Goal: Information Seeking & Learning: Learn about a topic

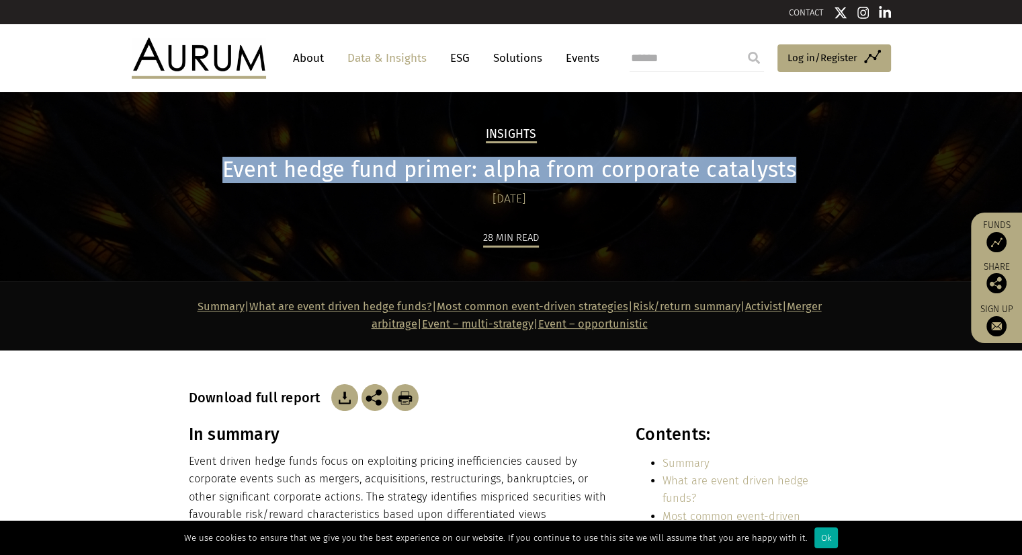
drag, startPoint x: 230, startPoint y: 166, endPoint x: 797, endPoint y: 171, distance: 567.3
click at [797, 171] on h1 "Event hedge fund primer: alpha from corporate catalysts" at bounding box center [510, 170] width 642 height 26
copy h1 "Event hedge fund primer: alpha from corporate catalysts"
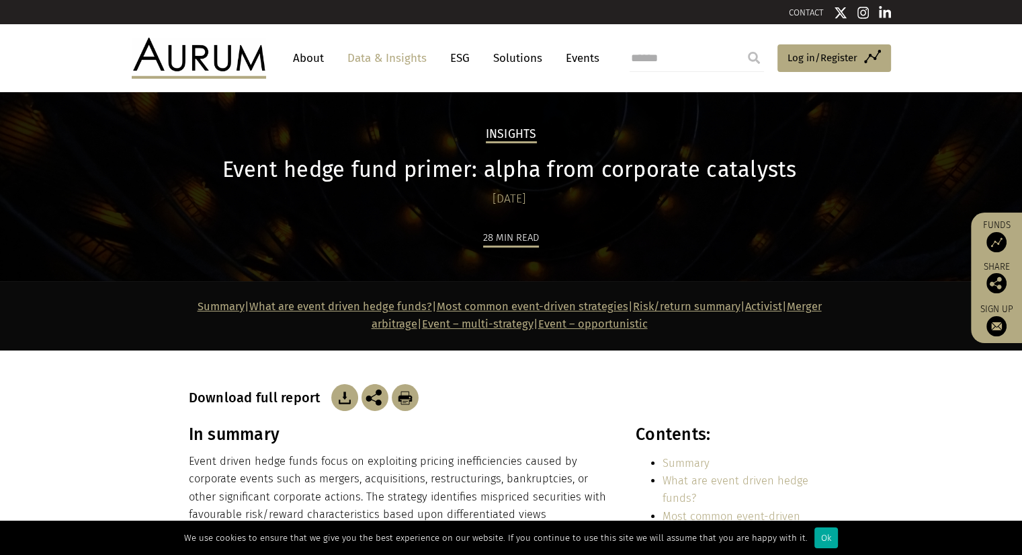
click at [686, 235] on div "28 min read" at bounding box center [511, 255] width 645 height 52
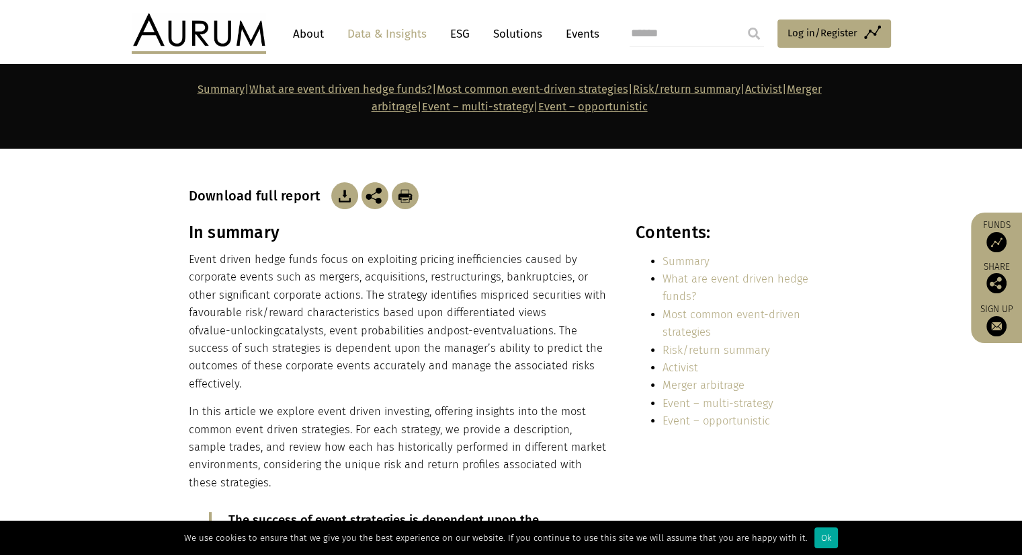
scroll to position [269, 0]
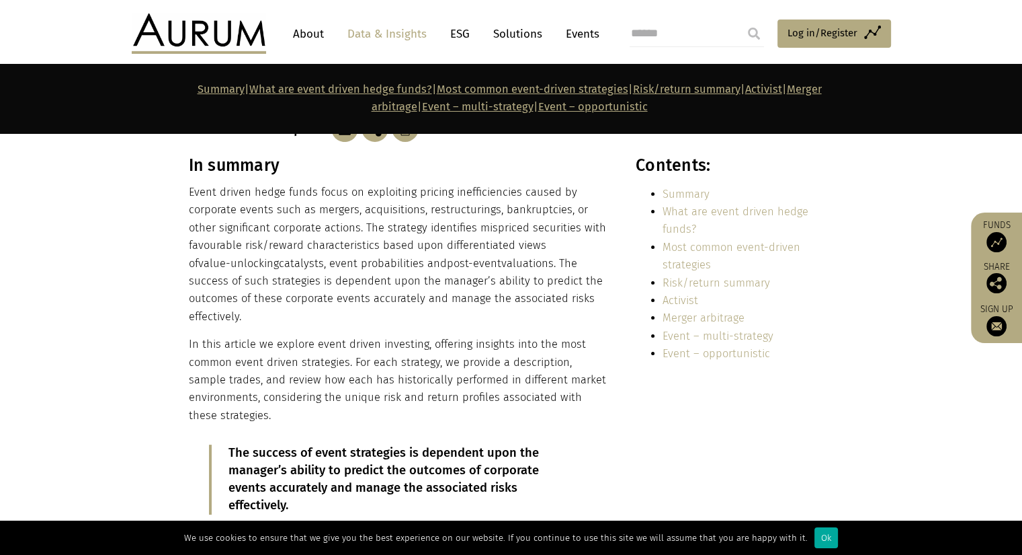
drag, startPoint x: 188, startPoint y: 192, endPoint x: 263, endPoint y: 320, distance: 148.8
click at [263, 320] on div "In summary Event driven hedge funds focus on exploiting pricing inefficiencies …" at bounding box center [511, 344] width 672 height 379
copy div "In summary Event driven hedge funds focus on exploiting pricing inefficiencies …"
click at [271, 263] on p "Event driven hedge funds focus on exploiting pricing inefficiencies caused by c…" at bounding box center [398, 255] width 418 height 142
drag, startPoint x: 189, startPoint y: 193, endPoint x: 255, endPoint y: 319, distance: 142.2
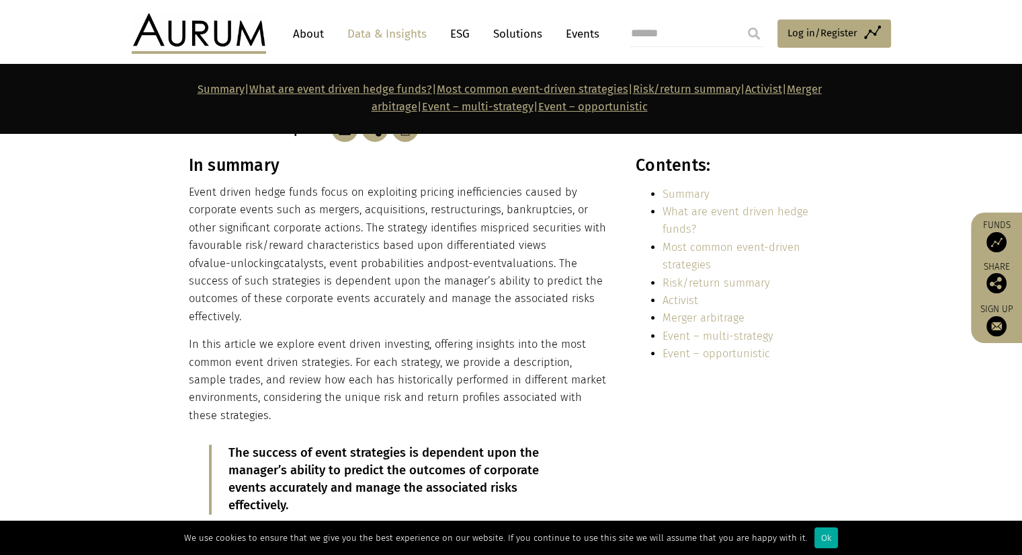
click at [255, 319] on p "Event driven hedge funds focus on exploiting pricing inefficiencies caused by c…" at bounding box center [398, 255] width 418 height 142
copy p "Event driven hedge funds focus on exploiting pricing inefficiencies caused by c…"
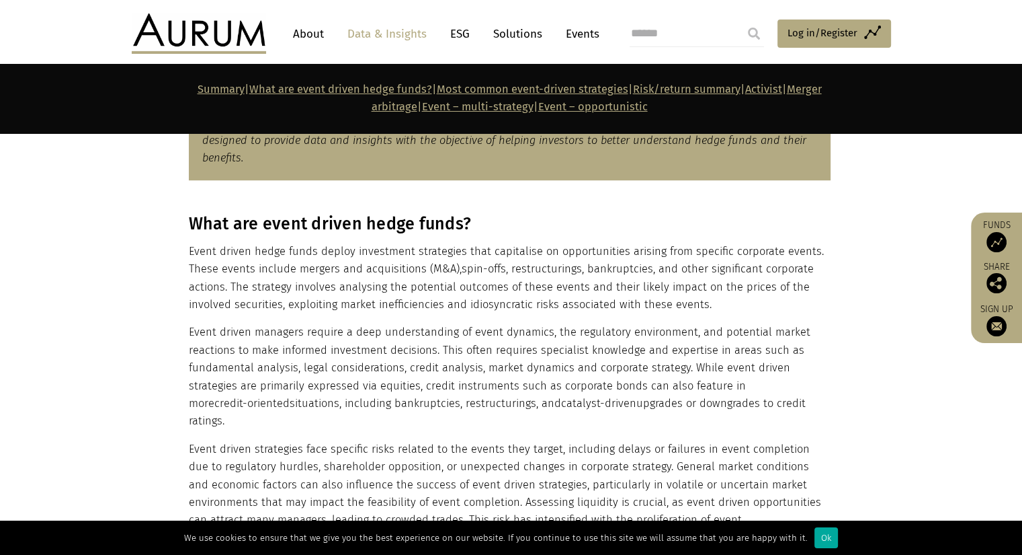
scroll to position [941, 0]
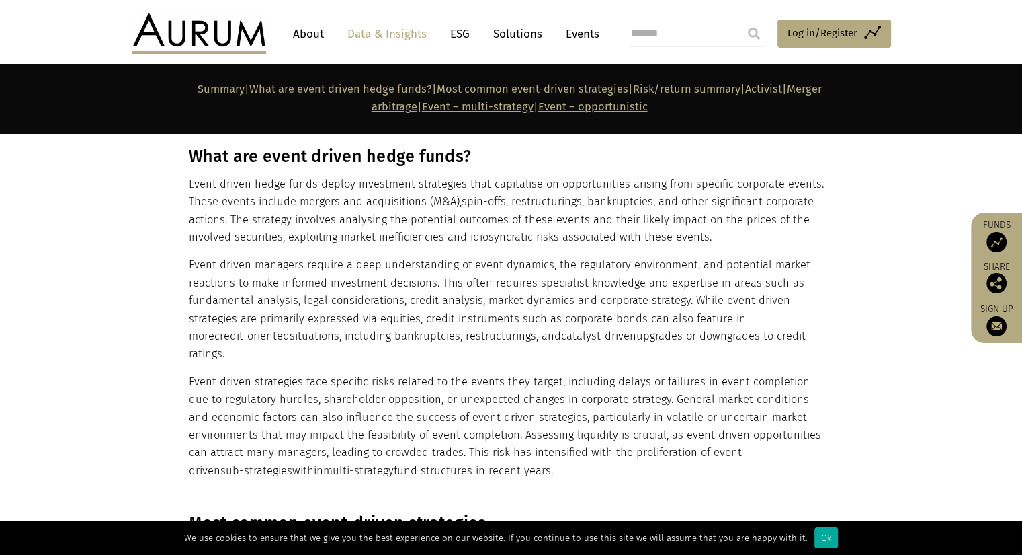
drag, startPoint x: 187, startPoint y: 185, endPoint x: 460, endPoint y: 449, distance: 380.3
click at [460, 449] on div "What are event driven hedge funds? Event driven hedge funds deploy investment s…" at bounding box center [511, 313] width 672 height 333
copy div "What are event driven hedge funds? Event driven hedge funds deploy investment s…"
